Goal: Find specific page/section

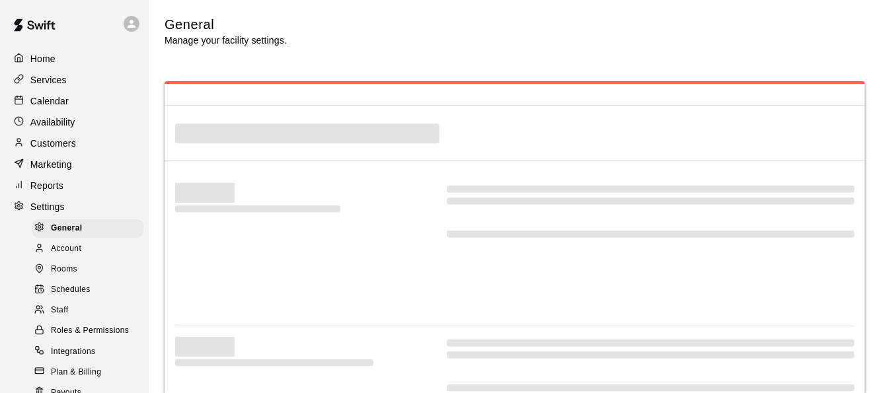
select select "**"
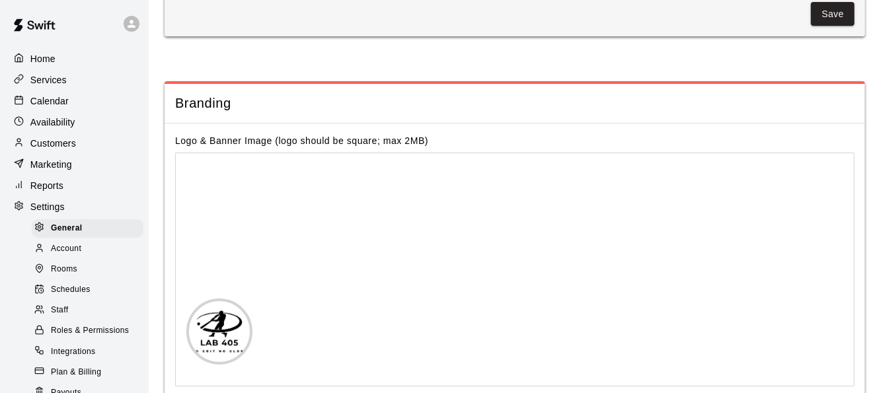
scroll to position [2911, 0]
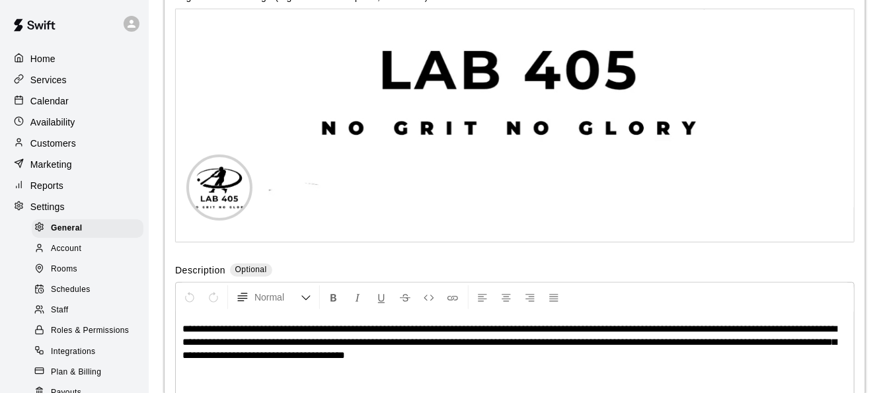
click at [126, 28] on icon at bounding box center [132, 24] width 12 height 12
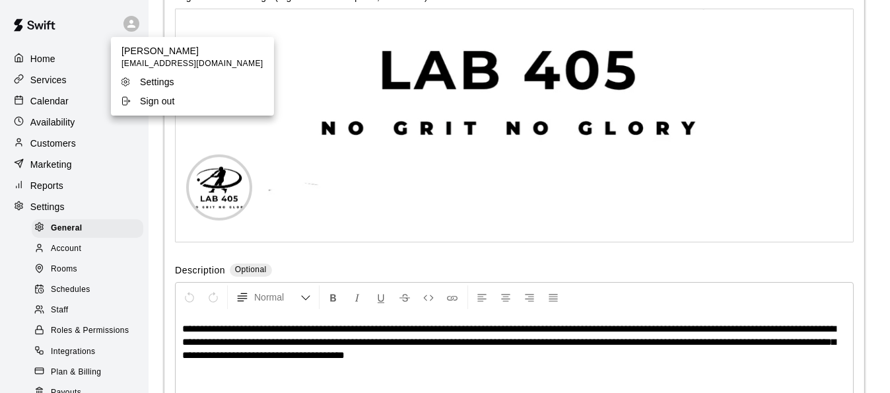
click at [46, 189] on div at bounding box center [445, 196] width 890 height 393
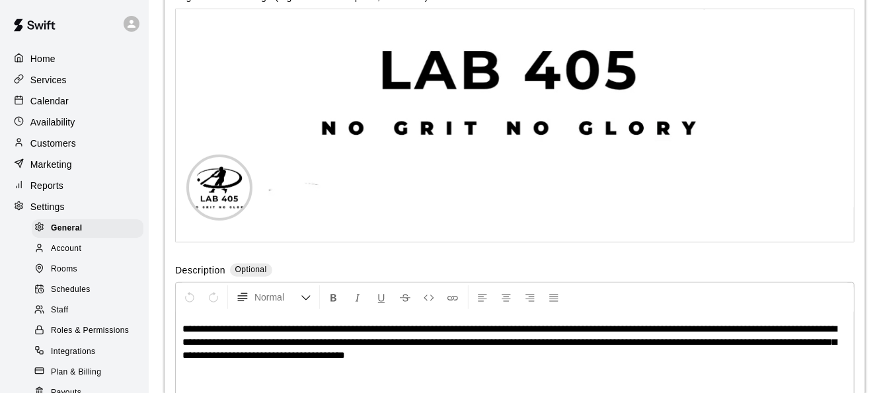
click at [53, 190] on p "Reports" at bounding box center [46, 185] width 33 height 13
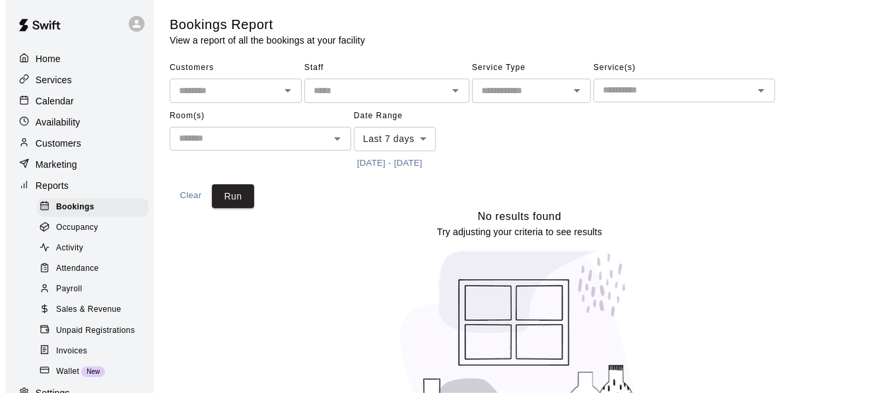
scroll to position [66, 0]
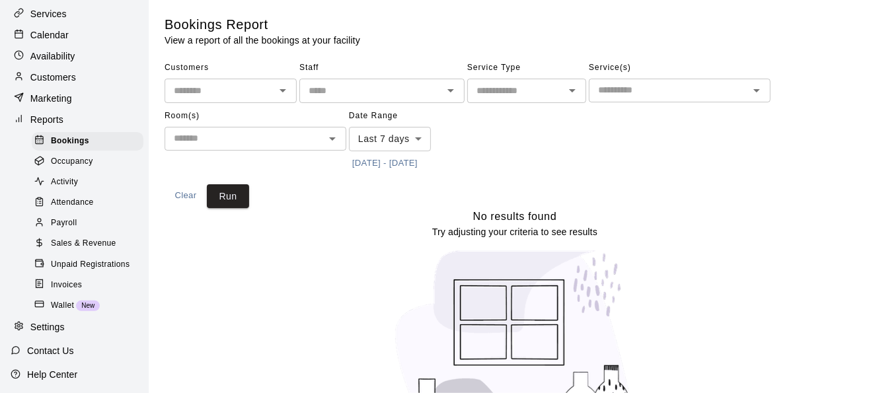
click at [80, 292] on span "Invoices" at bounding box center [66, 285] width 31 height 13
